Goal: Transaction & Acquisition: Subscribe to service/newsletter

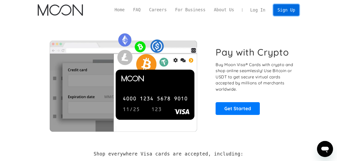
click at [279, 10] on link "Sign Up" at bounding box center [287, 9] width 26 height 11
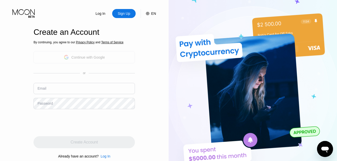
click at [83, 59] on div "Continue with Google" at bounding box center [89, 57] width 34 height 4
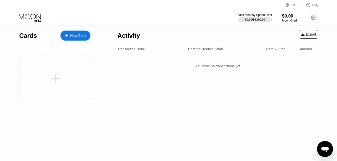
click at [215, 67] on div "You have no transactions yet" at bounding box center [218, 66] width 201 height 14
click at [79, 37] on div "New Card" at bounding box center [78, 36] width 16 height 4
